Goal: Find specific page/section: Find specific page/section

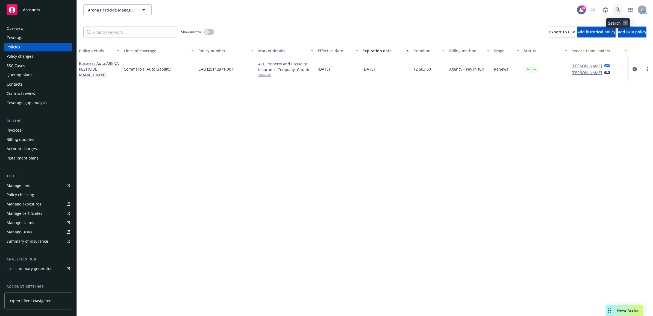
click at [622, 8] on link at bounding box center [618, 9] width 11 height 11
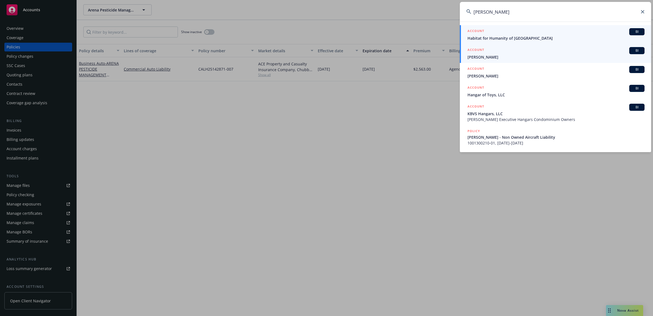
type input "[PERSON_NAME]"
drag, startPoint x: 501, startPoint y: 57, endPoint x: 486, endPoint y: 60, distance: 15.4
click at [501, 57] on span "[PERSON_NAME]" at bounding box center [556, 57] width 177 height 6
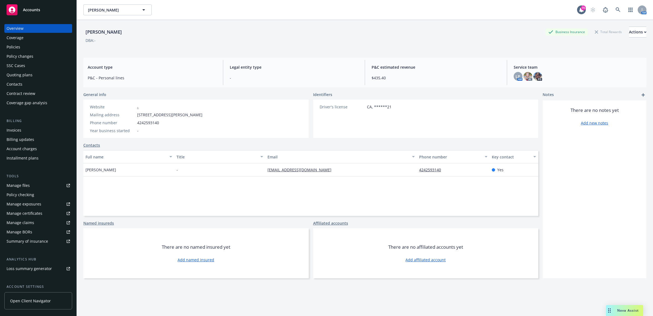
click at [36, 46] on div "Policies" at bounding box center [38, 47] width 63 height 9
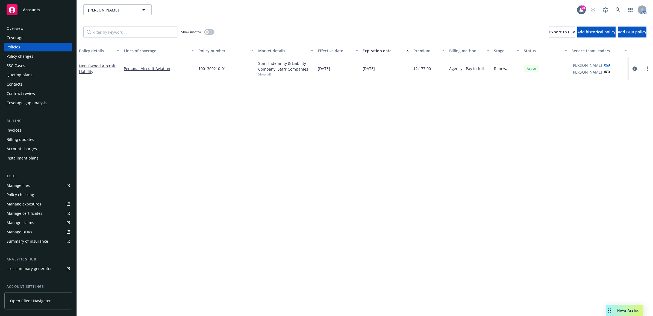
click at [27, 127] on div "Invoices" at bounding box center [38, 130] width 63 height 9
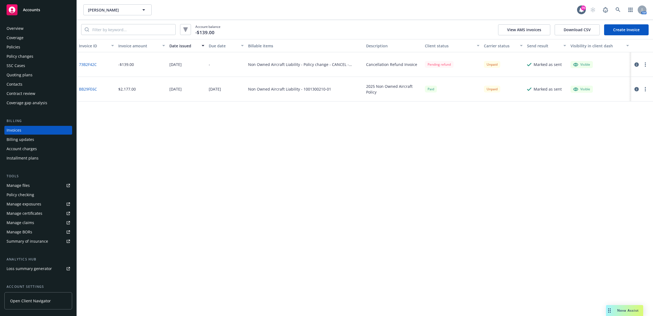
click at [26, 43] on div "Policies" at bounding box center [38, 47] width 63 height 9
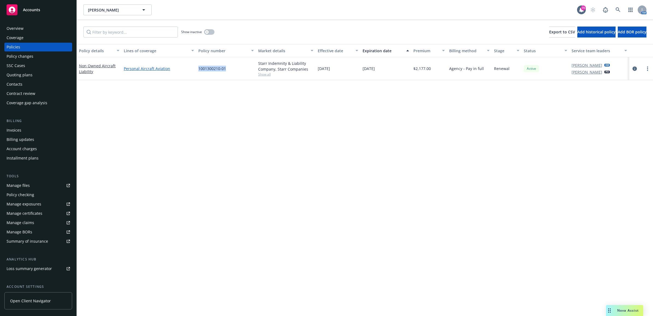
drag, startPoint x: 229, startPoint y: 70, endPoint x: 170, endPoint y: 70, distance: 58.8
click at [170, 70] on div "Non Owned Aircraft Liability Personal Aircraft Aviation 1001300210-01 Starr Ind…" at bounding box center [365, 68] width 576 height 23
drag, startPoint x: 170, startPoint y: 70, endPoint x: 213, endPoint y: 70, distance: 43.2
